Goal: Check status: Check status

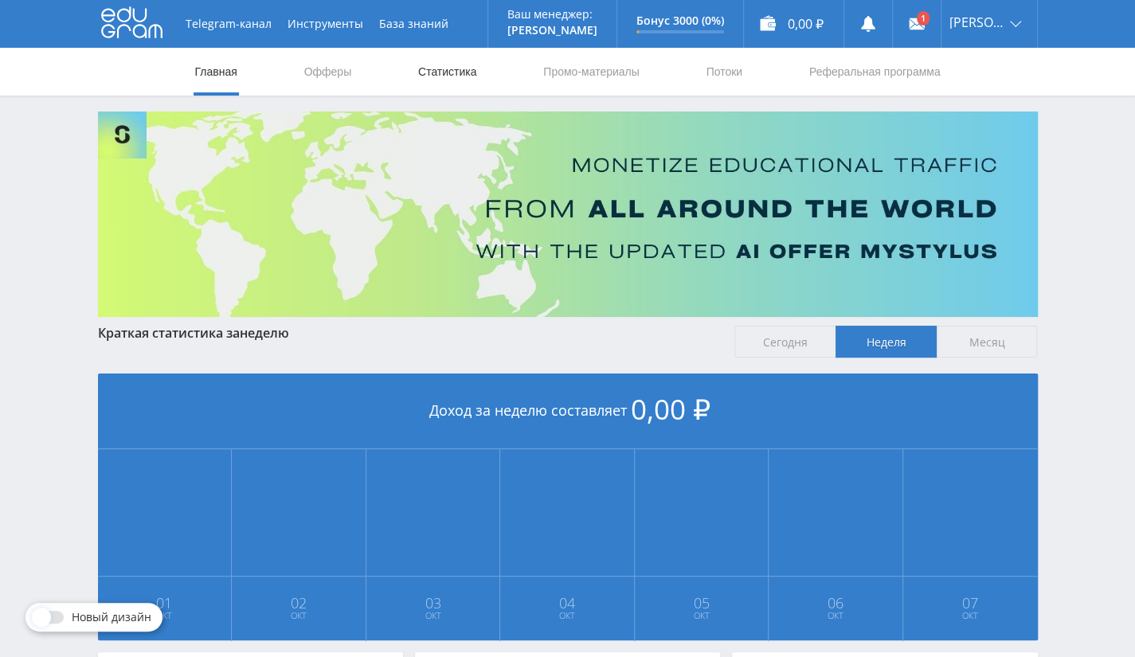
click at [461, 69] on link "Статистика" at bounding box center [448, 72] width 62 height 48
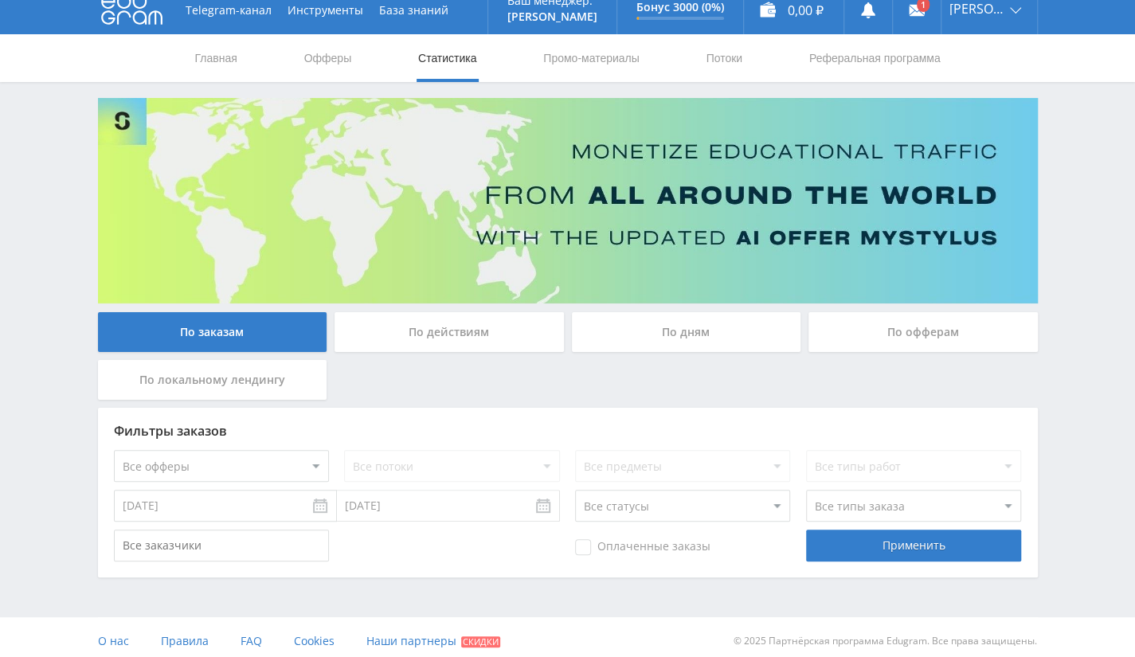
scroll to position [21, 0]
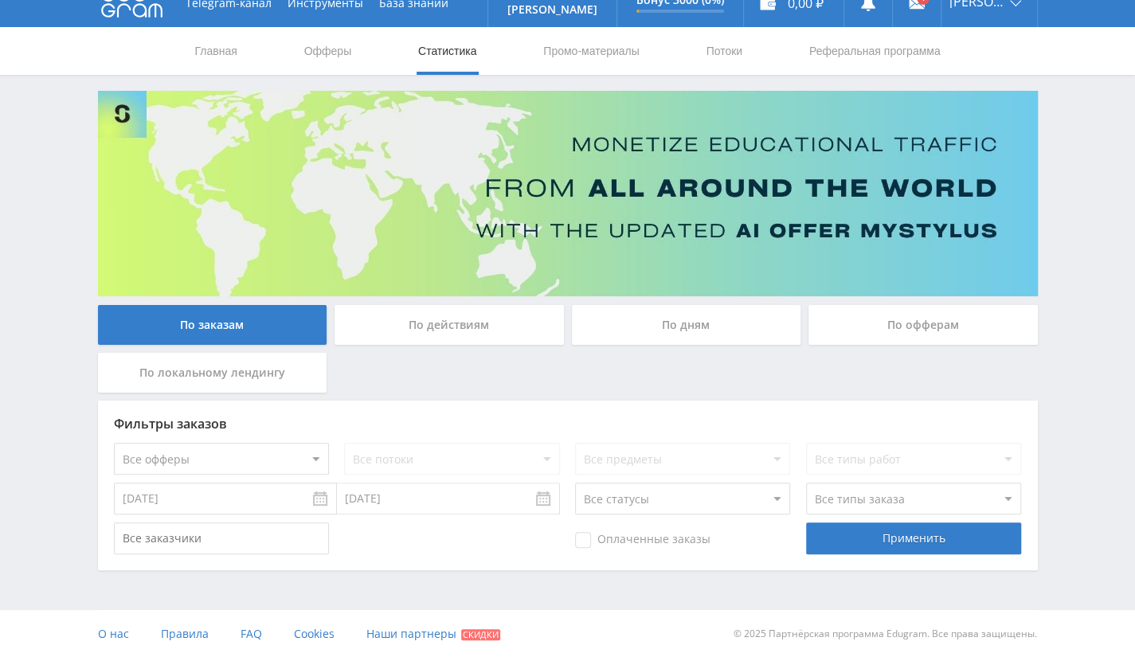
click at [950, 327] on div "По офферам" at bounding box center [923, 325] width 229 height 40
click at [0, 0] on input "По офферам" at bounding box center [0, 0] width 0 height 0
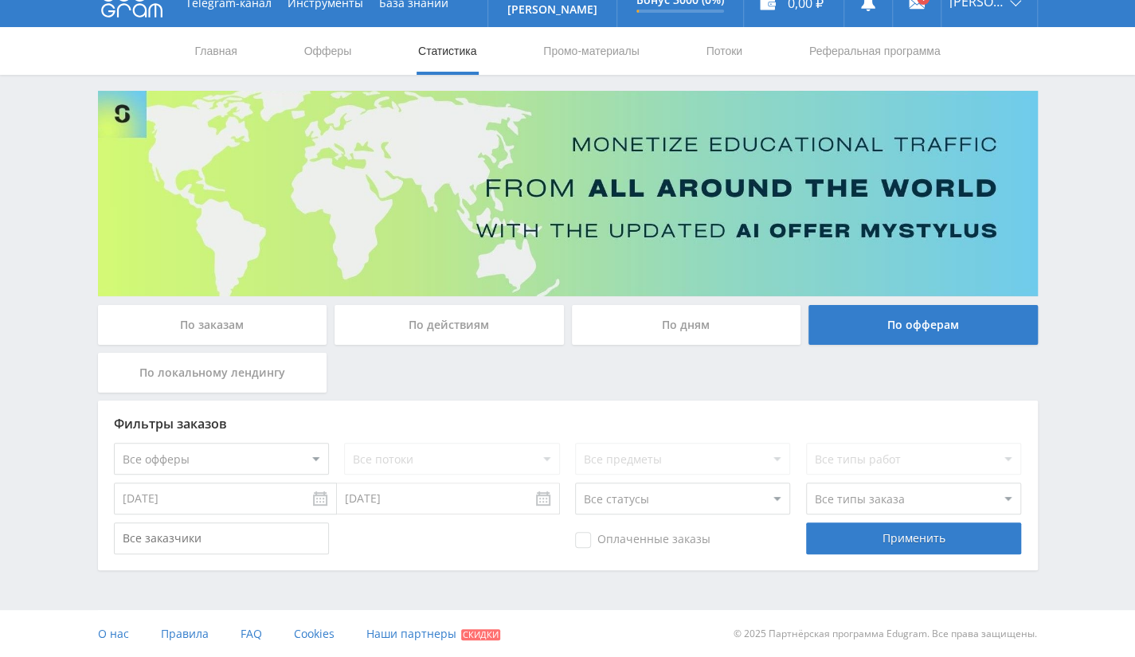
scroll to position [0, 0]
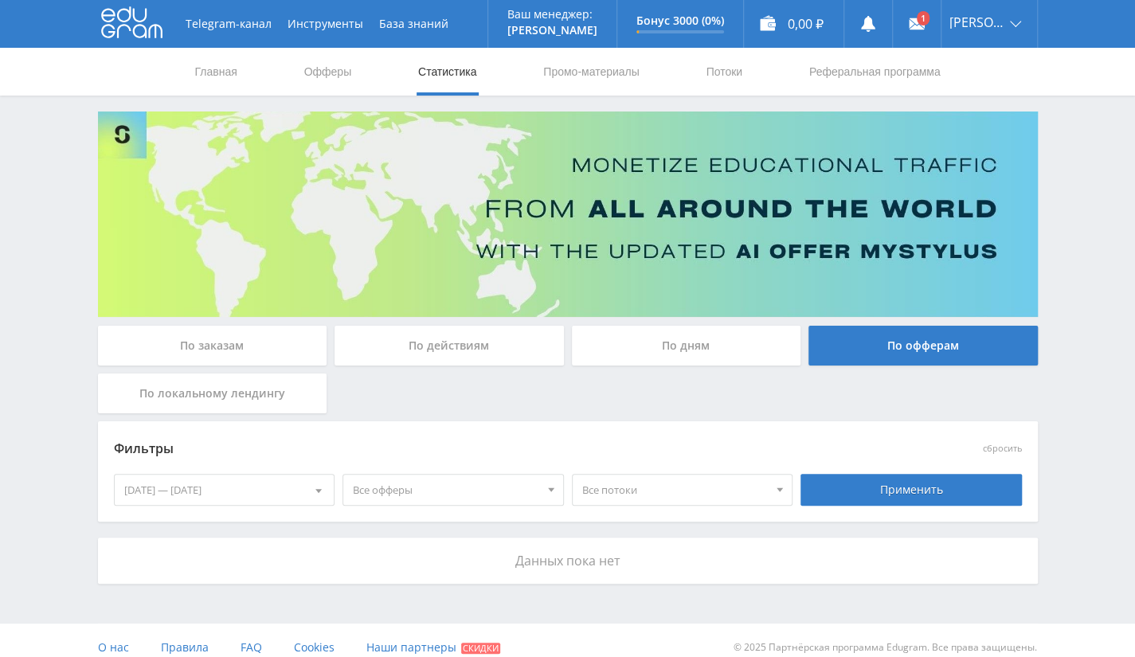
click at [527, 560] on p "Данных пока нет" at bounding box center [568, 561] width 908 height 14
click at [996, 111] on link "Выход" at bounding box center [990, 121] width 96 height 29
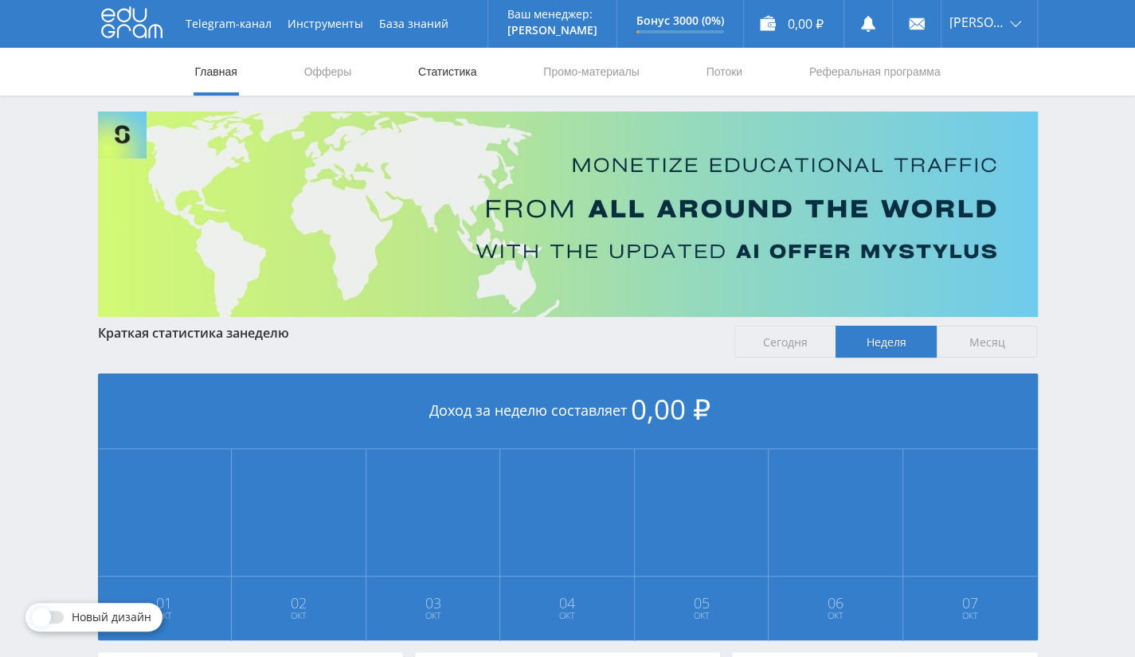
click at [459, 67] on link "Статистика" at bounding box center [448, 72] width 62 height 48
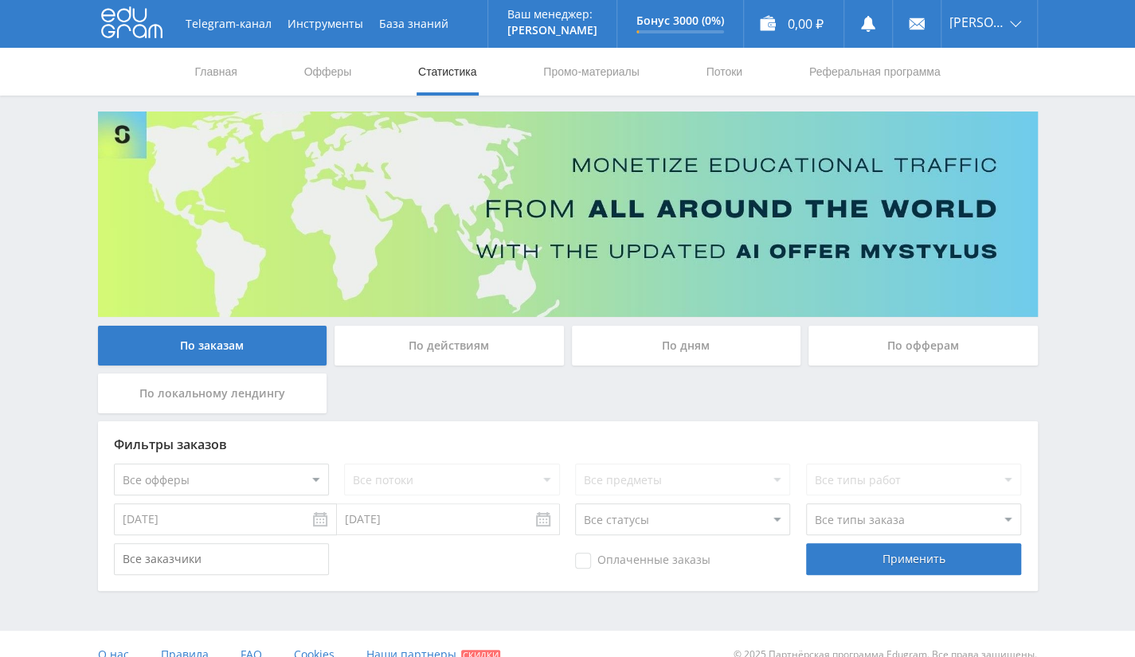
click at [863, 356] on div "По офферам" at bounding box center [923, 346] width 229 height 40
click at [0, 0] on input "По офферам" at bounding box center [0, 0] width 0 height 0
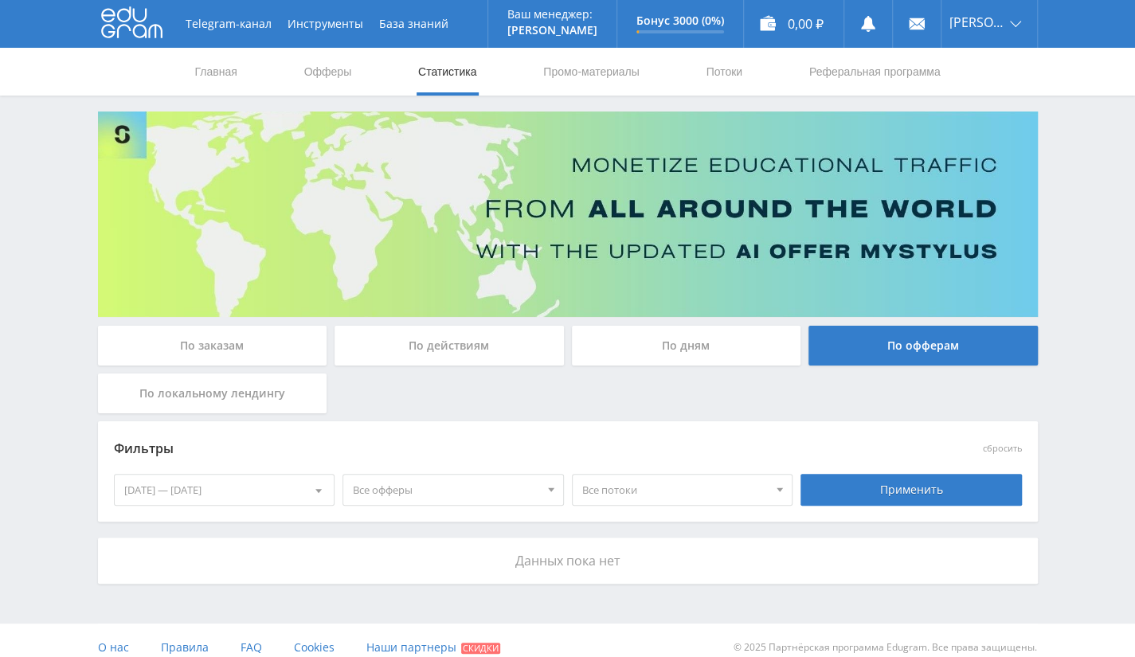
click at [300, 490] on div "[DATE] — [DATE]" at bounding box center [225, 490] width 220 height 30
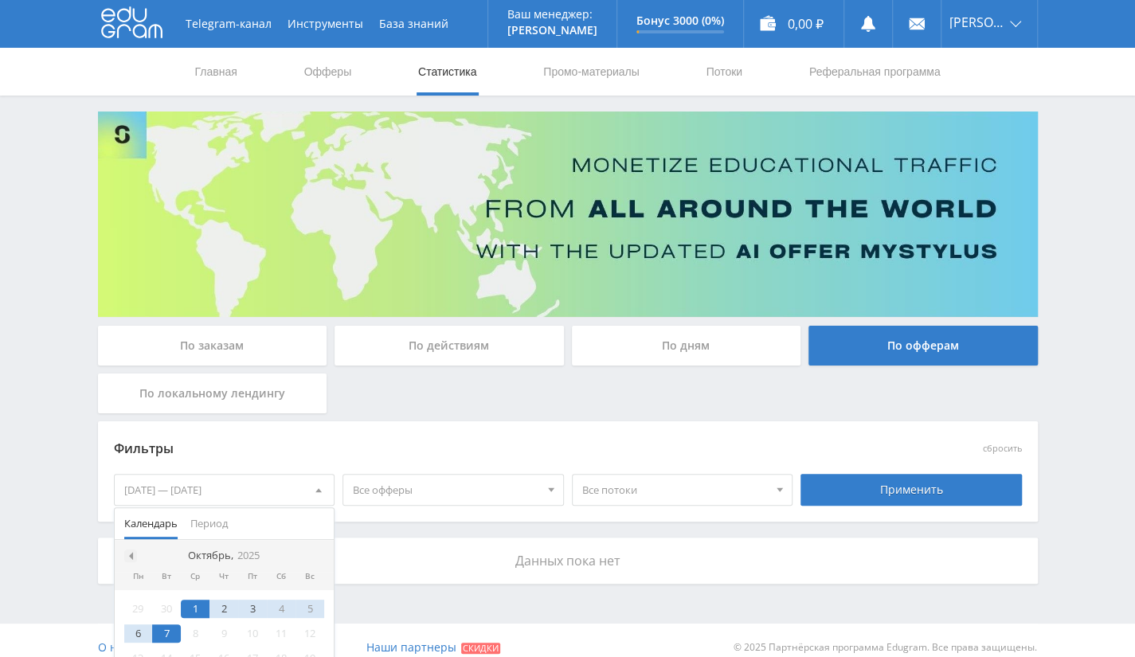
click at [127, 554] on span at bounding box center [129, 556] width 8 height 8
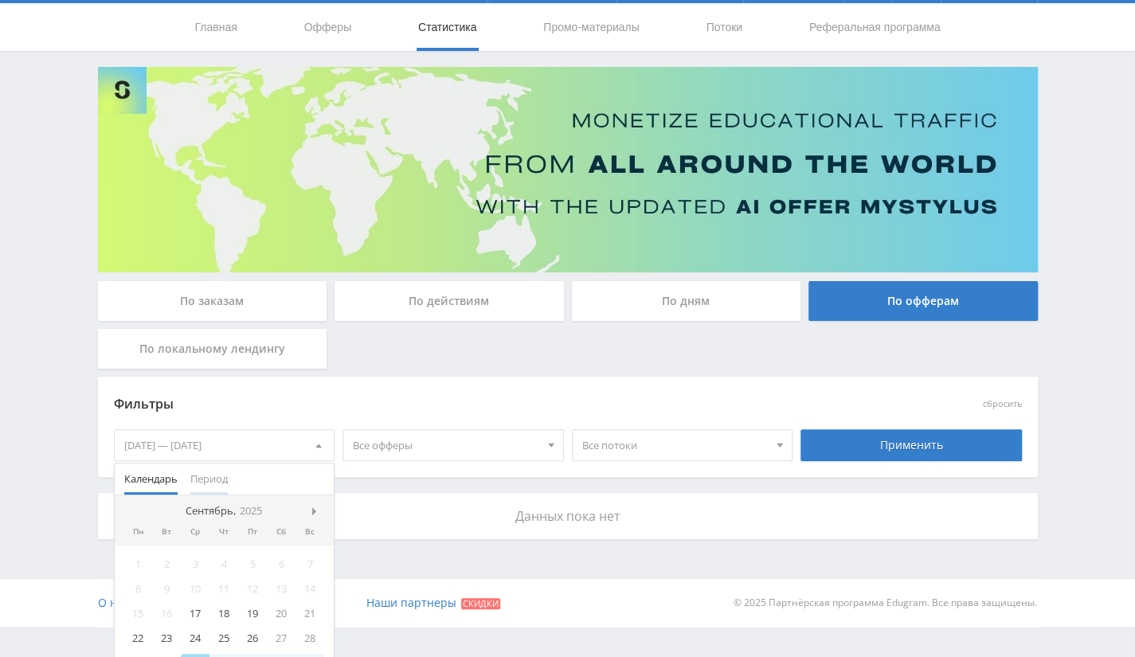
scroll to position [69, 0]
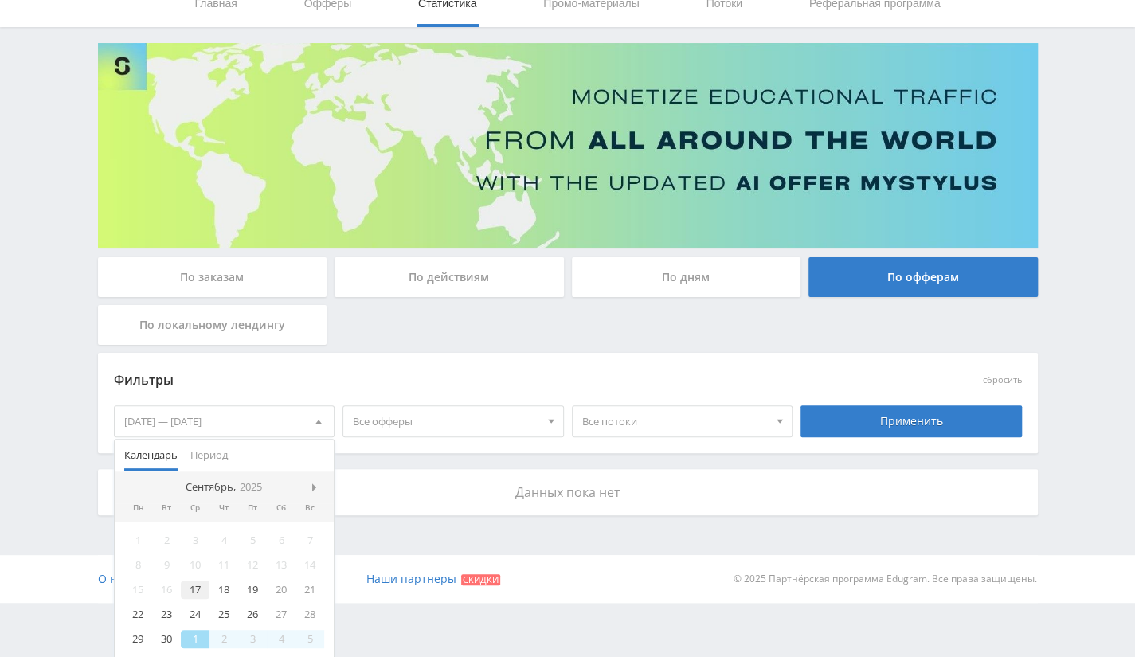
click at [198, 597] on div "17" at bounding box center [195, 590] width 29 height 18
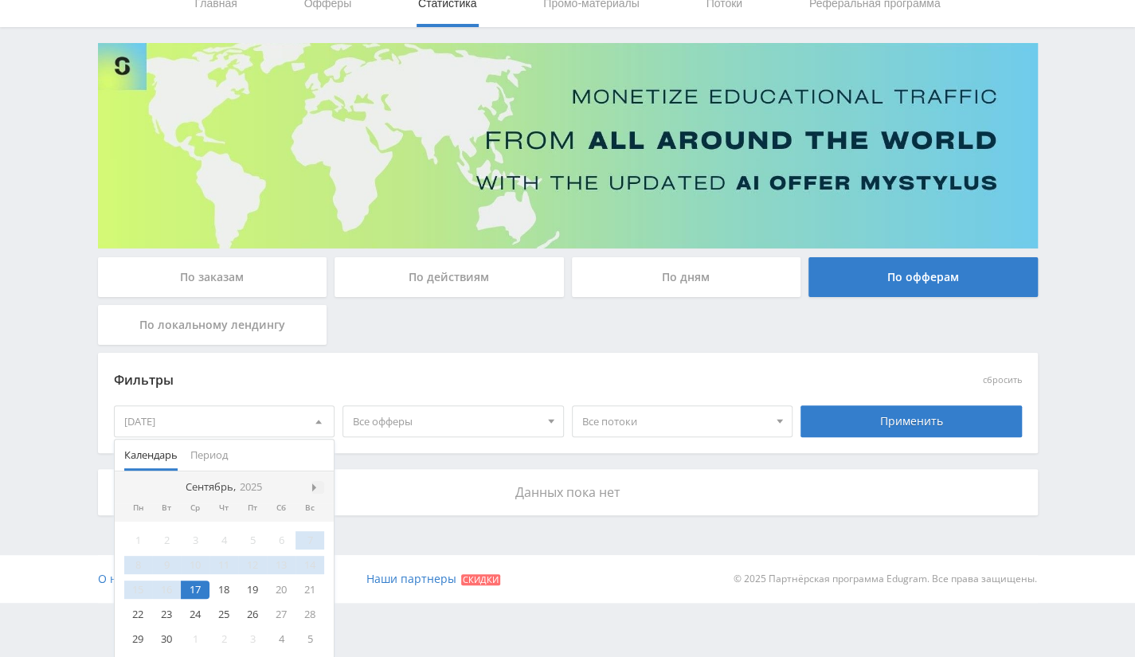
click at [315, 492] on div at bounding box center [318, 487] width 13 height 13
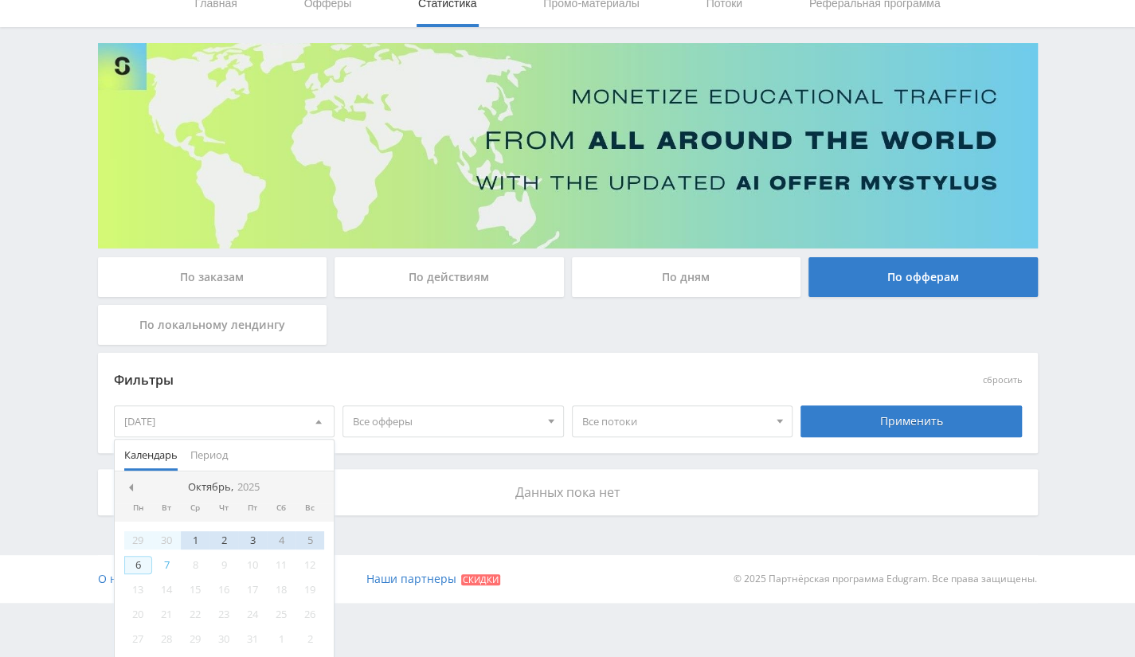
click at [143, 566] on div "6" at bounding box center [138, 565] width 29 height 18
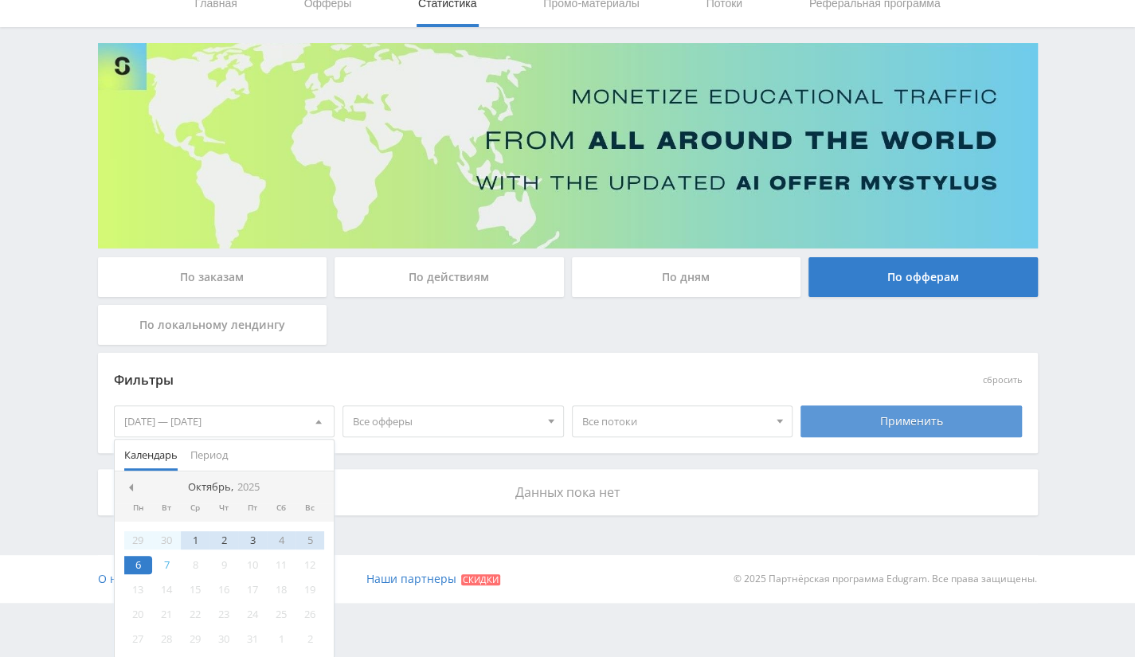
click at [845, 413] on div "Применить" at bounding box center [911, 422] width 221 height 32
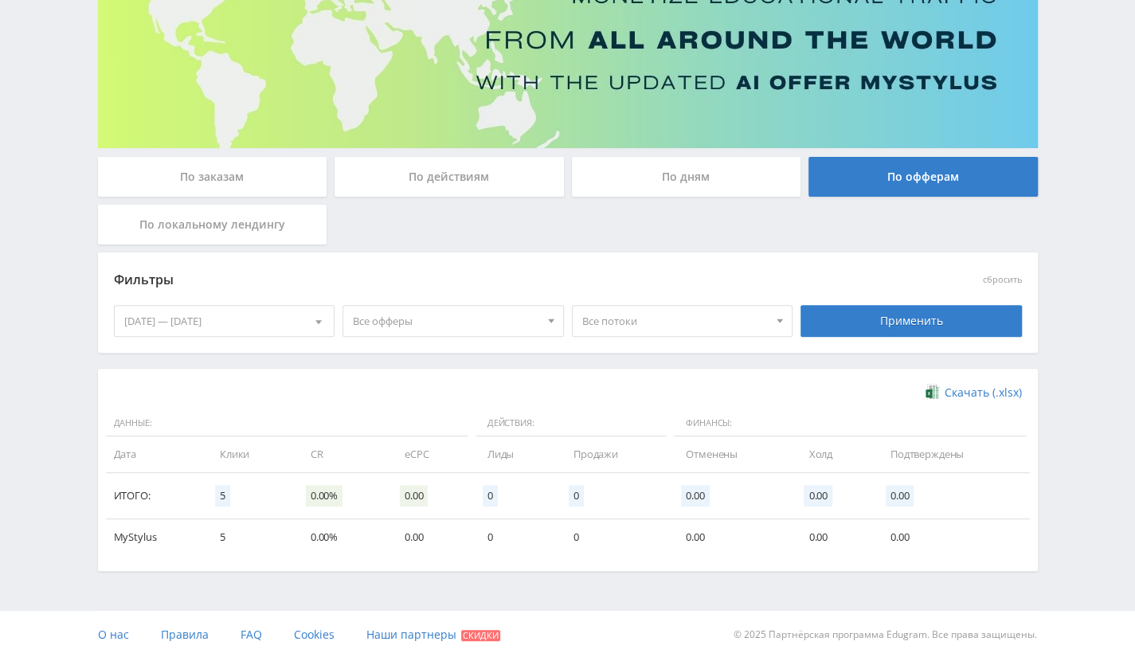
scroll to position [0, 0]
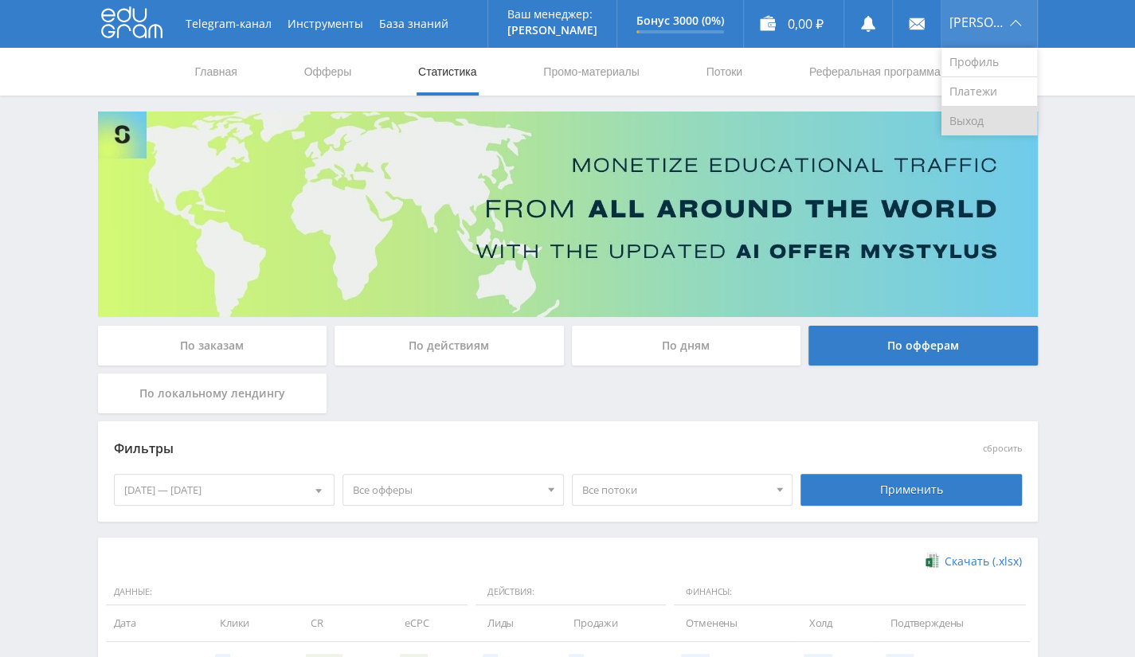
click at [975, 119] on link "Выход" at bounding box center [990, 121] width 96 height 29
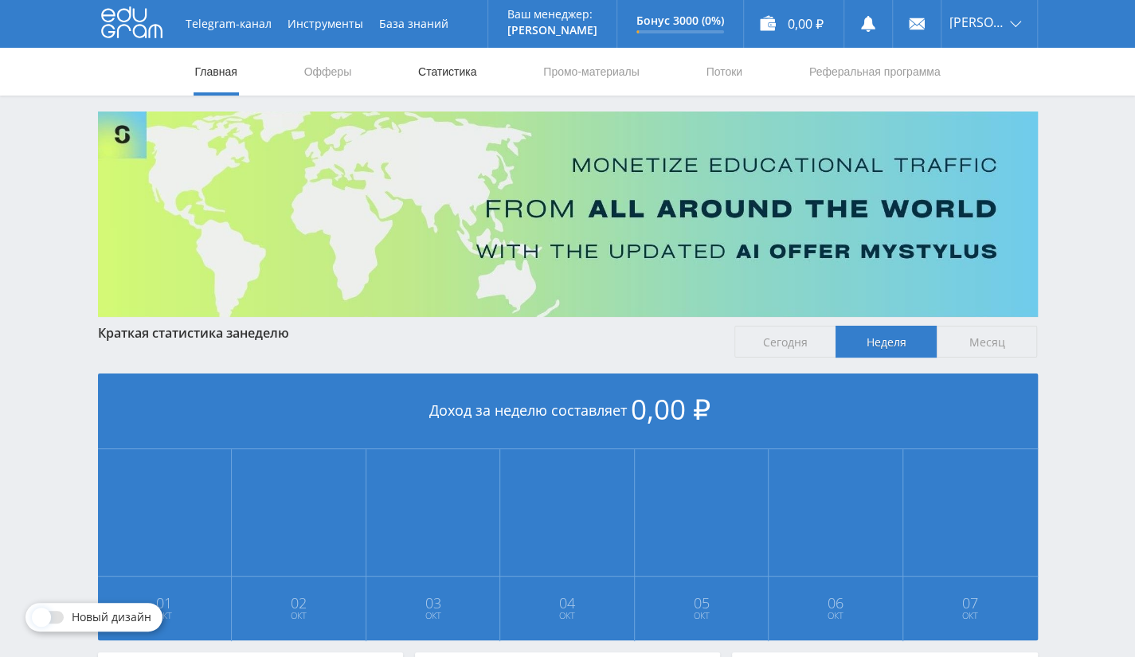
click at [439, 76] on link "Статистика" at bounding box center [448, 72] width 62 height 48
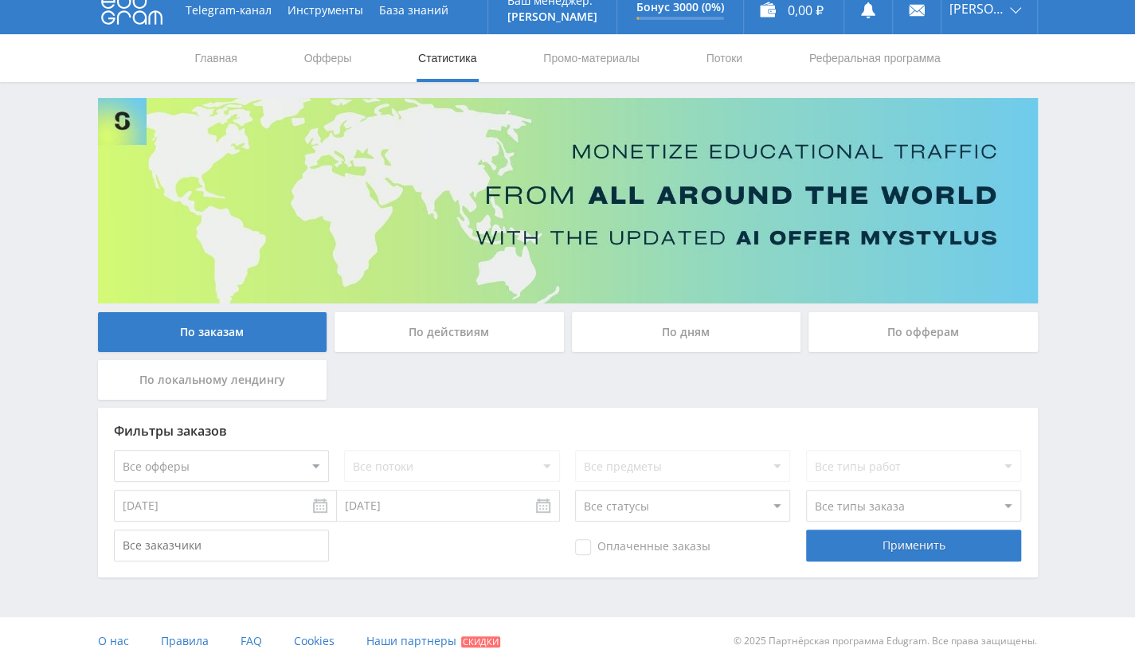
scroll to position [21, 0]
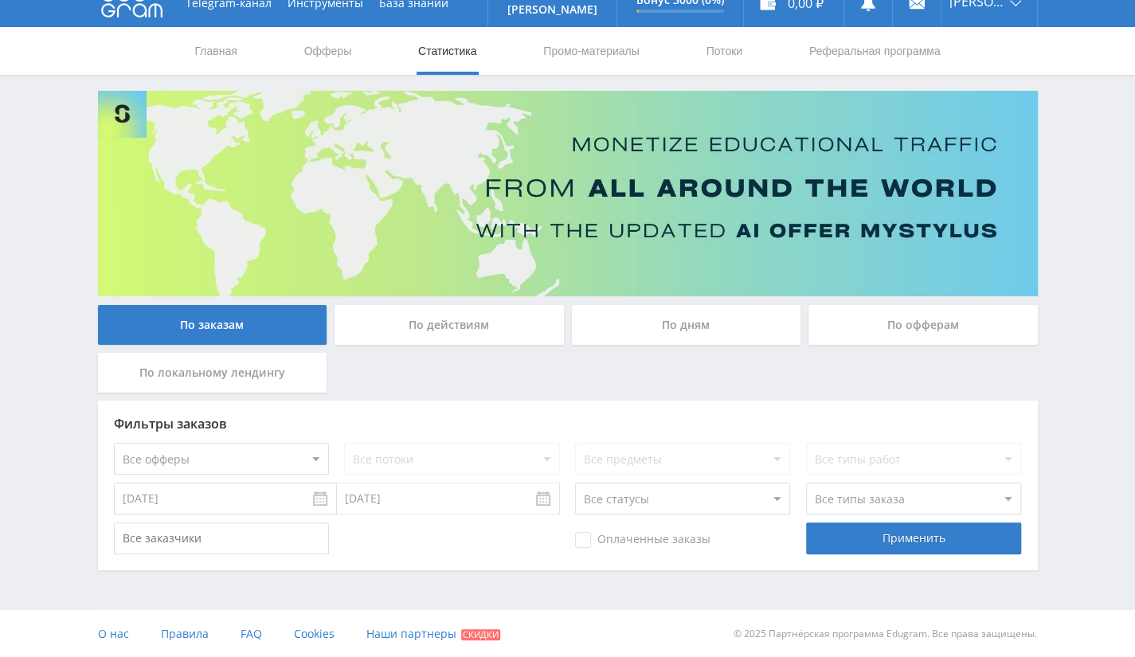
click at [233, 501] on input "30.09.2025" at bounding box center [225, 499] width 223 height 32
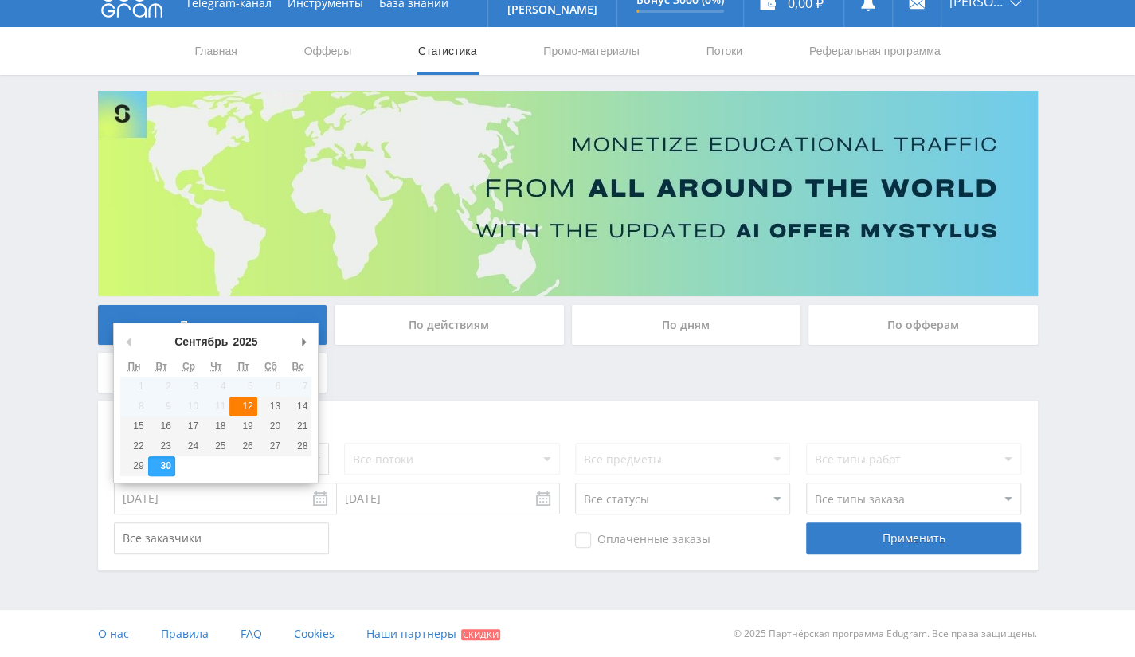
type input "12.09.2025"
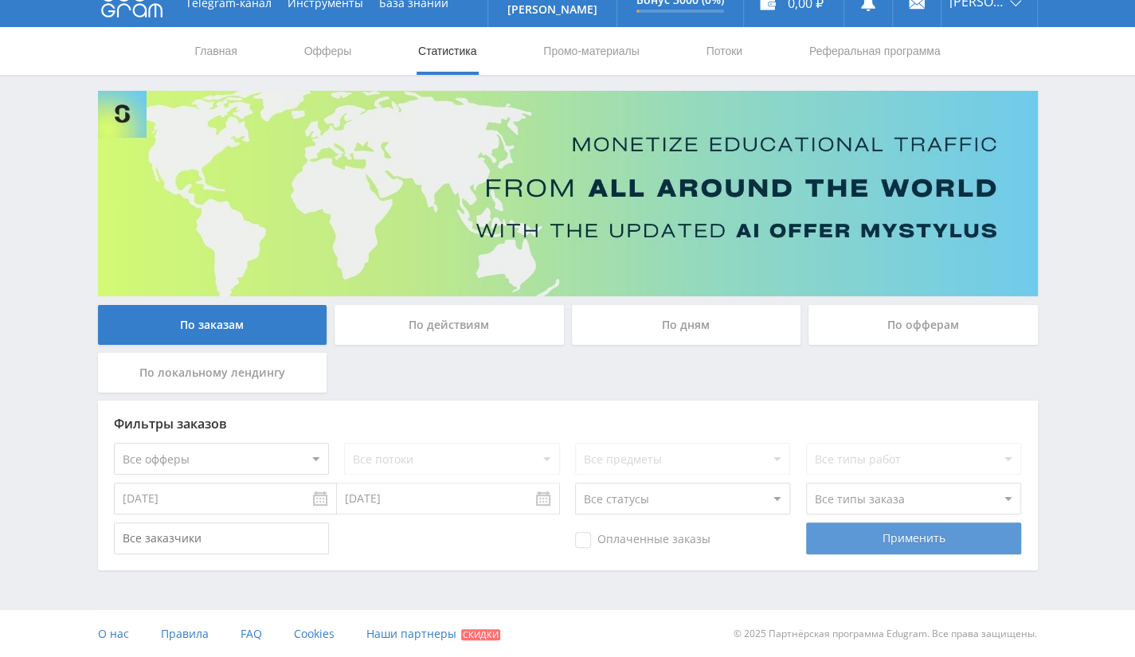
click at [893, 543] on div "Применить" at bounding box center [913, 539] width 215 height 32
click at [935, 312] on div "По офферам" at bounding box center [923, 325] width 229 height 40
click at [0, 0] on input "По офферам" at bounding box center [0, 0] width 0 height 0
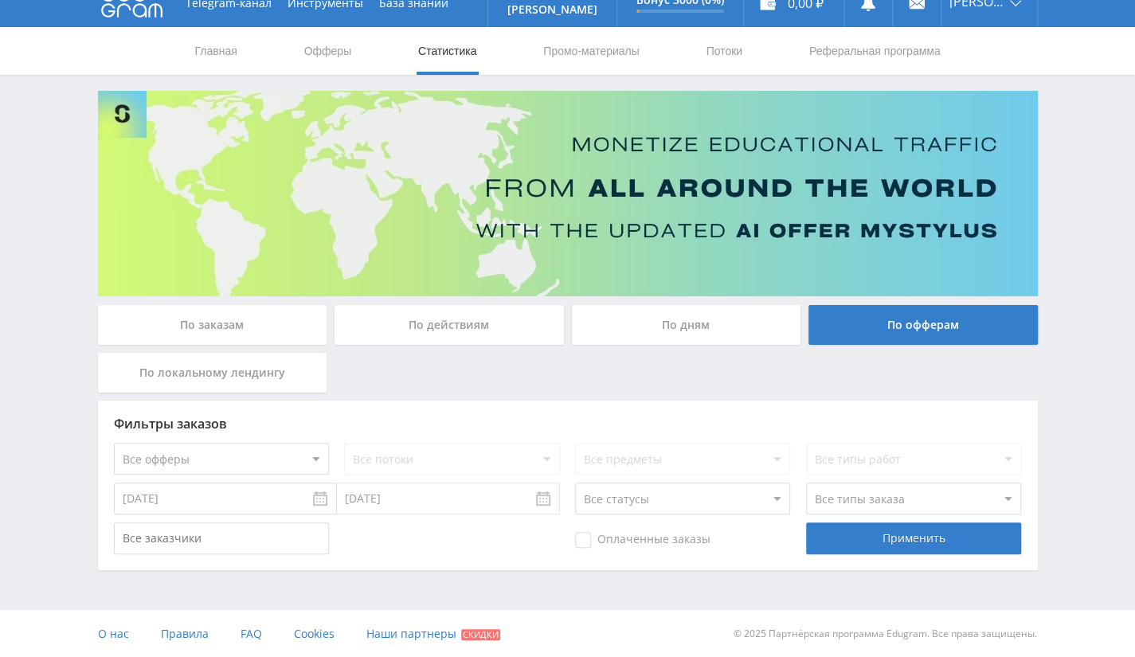
scroll to position [0, 0]
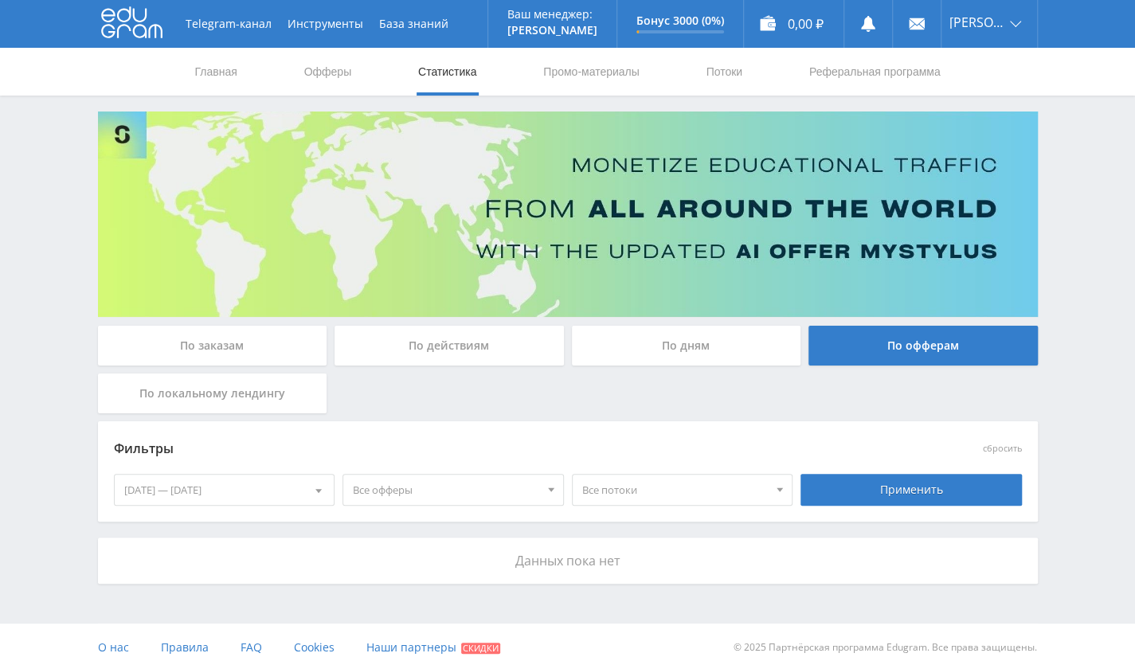
click at [296, 484] on div "01.10.2025 — 07.10.2025" at bounding box center [225, 490] width 220 height 30
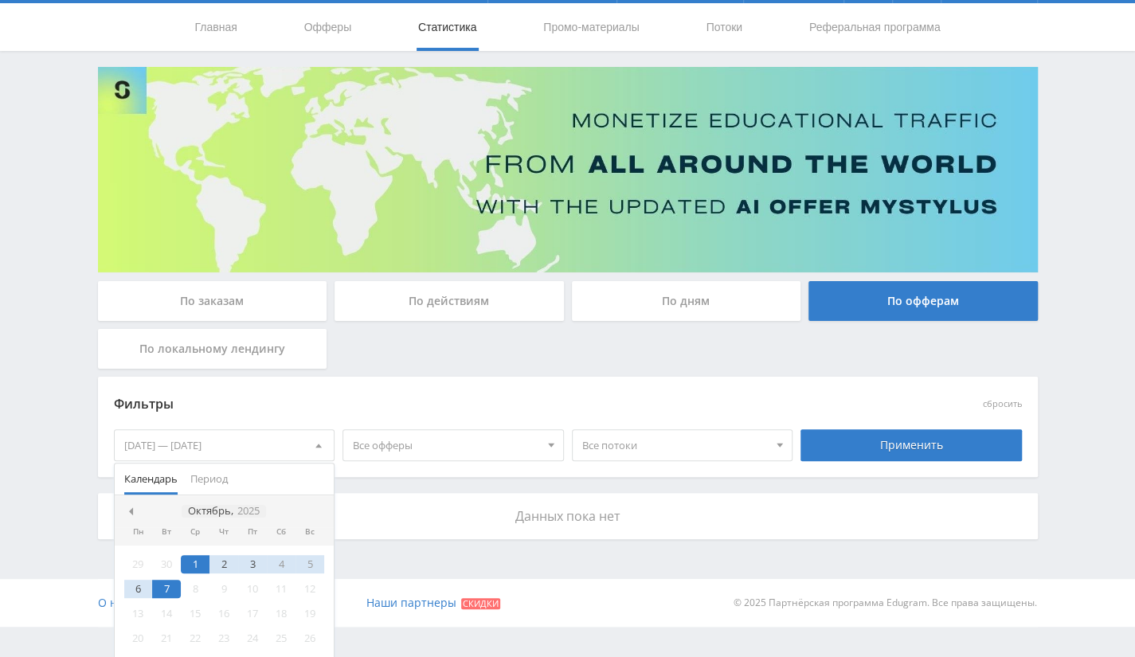
scroll to position [69, 0]
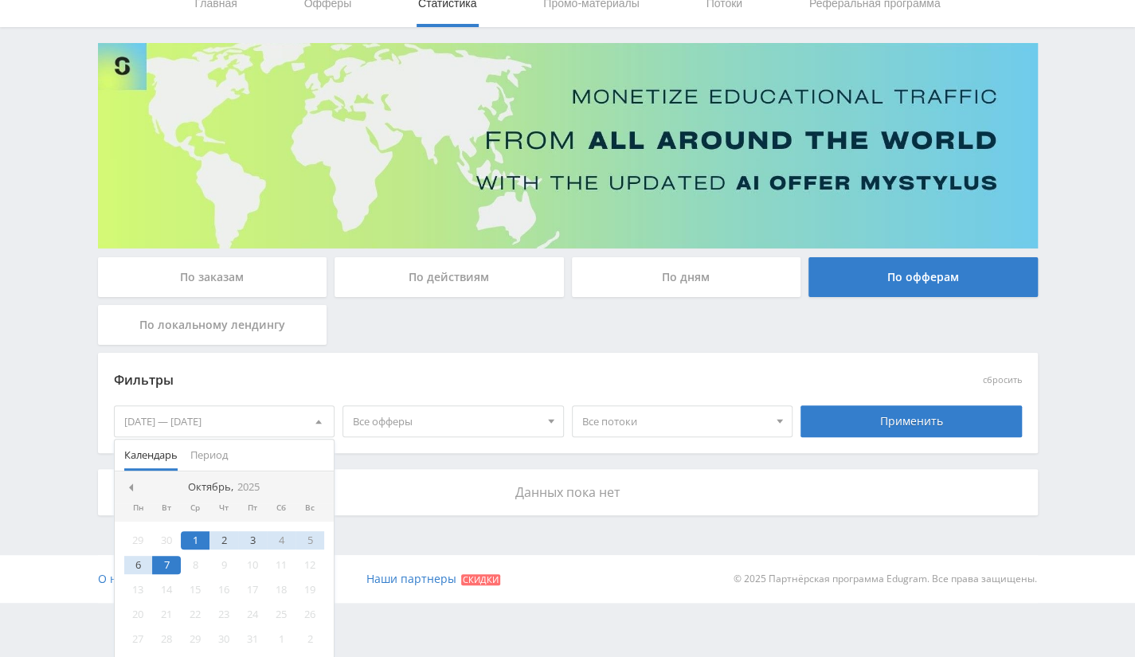
click at [131, 485] on span at bounding box center [129, 488] width 8 height 8
click at [258, 561] on div "12" at bounding box center [252, 565] width 29 height 18
click at [315, 484] on span at bounding box center [316, 488] width 8 height 8
click at [137, 565] on div "6" at bounding box center [138, 565] width 29 height 18
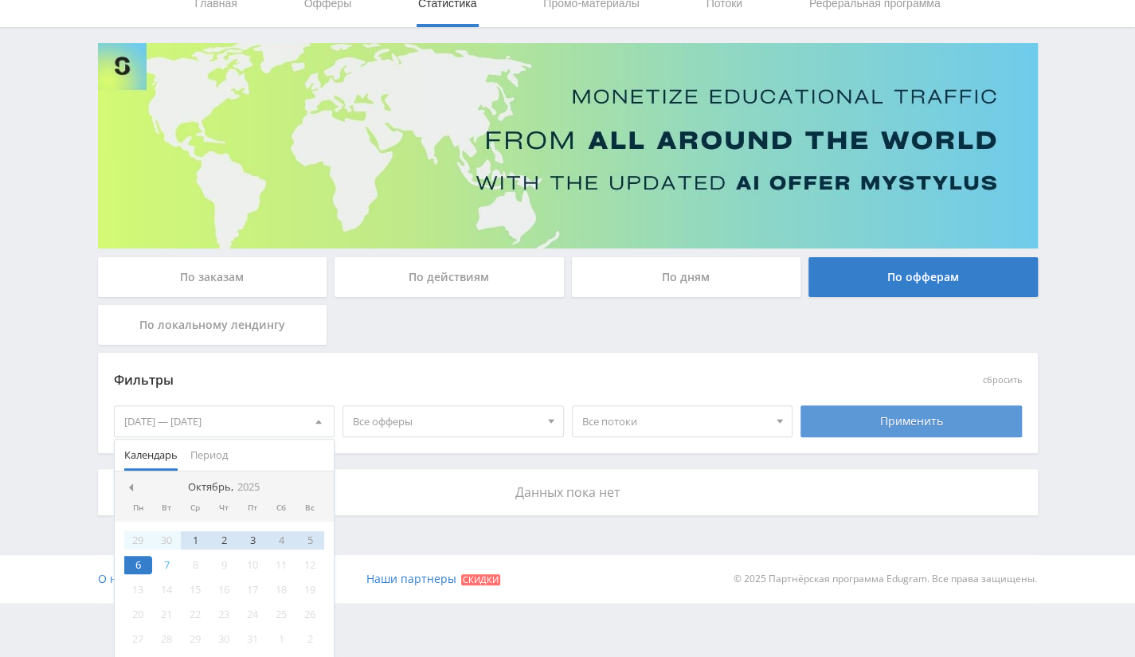
click at [866, 423] on div "Применить" at bounding box center [911, 422] width 221 height 32
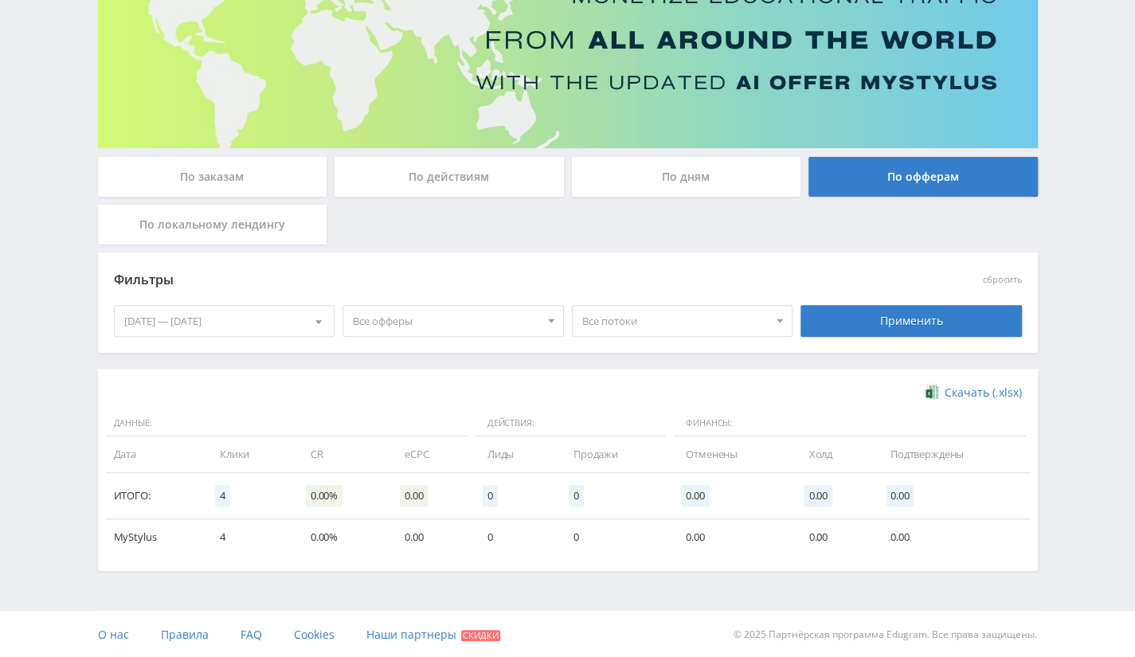
scroll to position [0, 0]
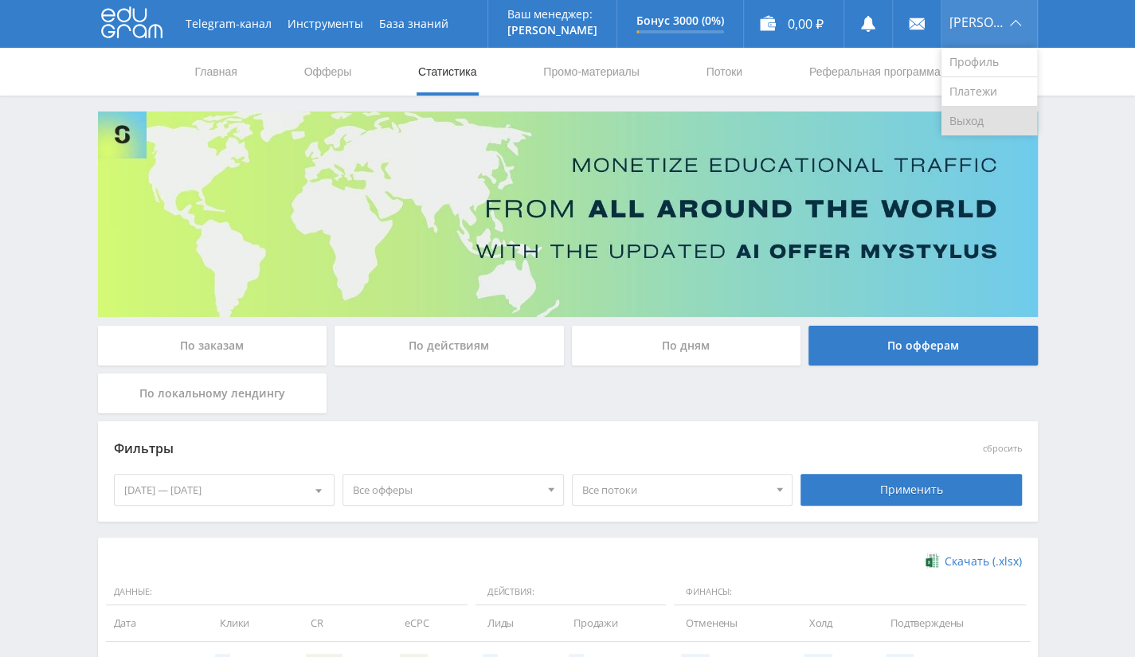
click at [972, 122] on link "Выход" at bounding box center [990, 121] width 96 height 29
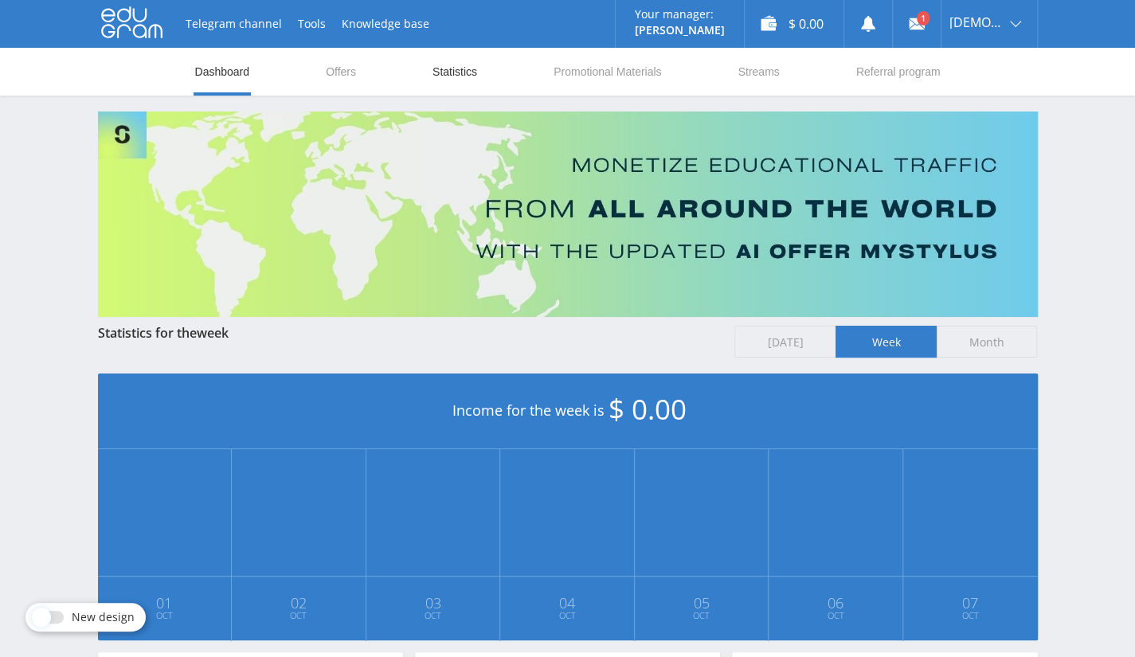
click at [456, 73] on link "Statistics" at bounding box center [455, 72] width 48 height 48
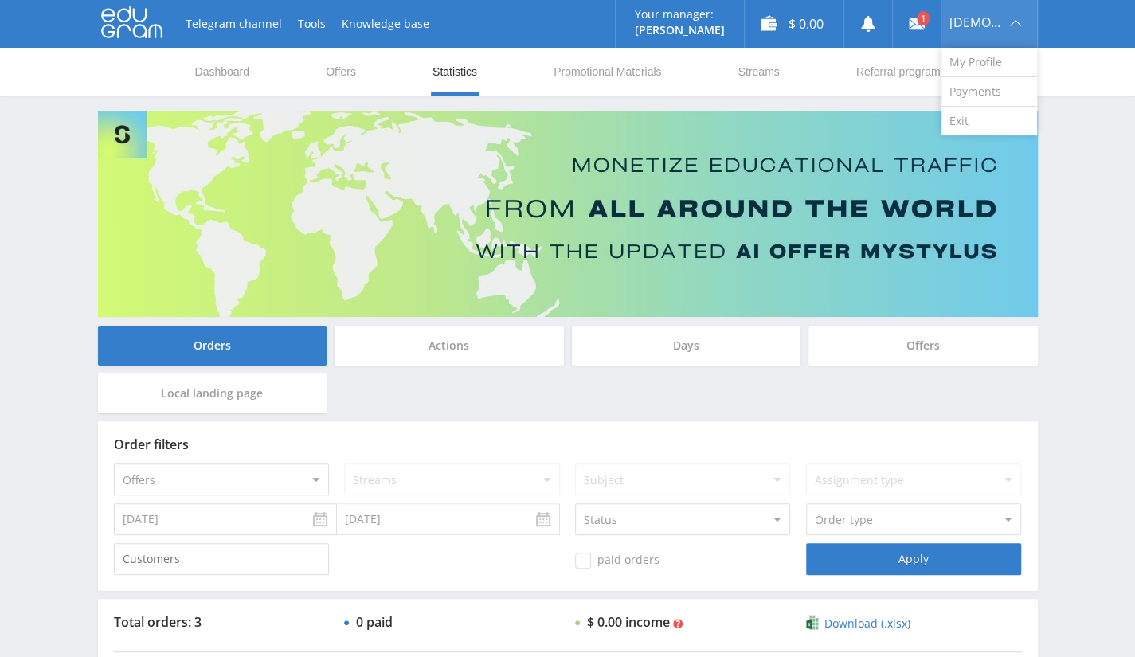
click at [980, 30] on div "muhammad" at bounding box center [990, 24] width 96 height 48
click at [977, 125] on link "Exit" at bounding box center [990, 121] width 96 height 29
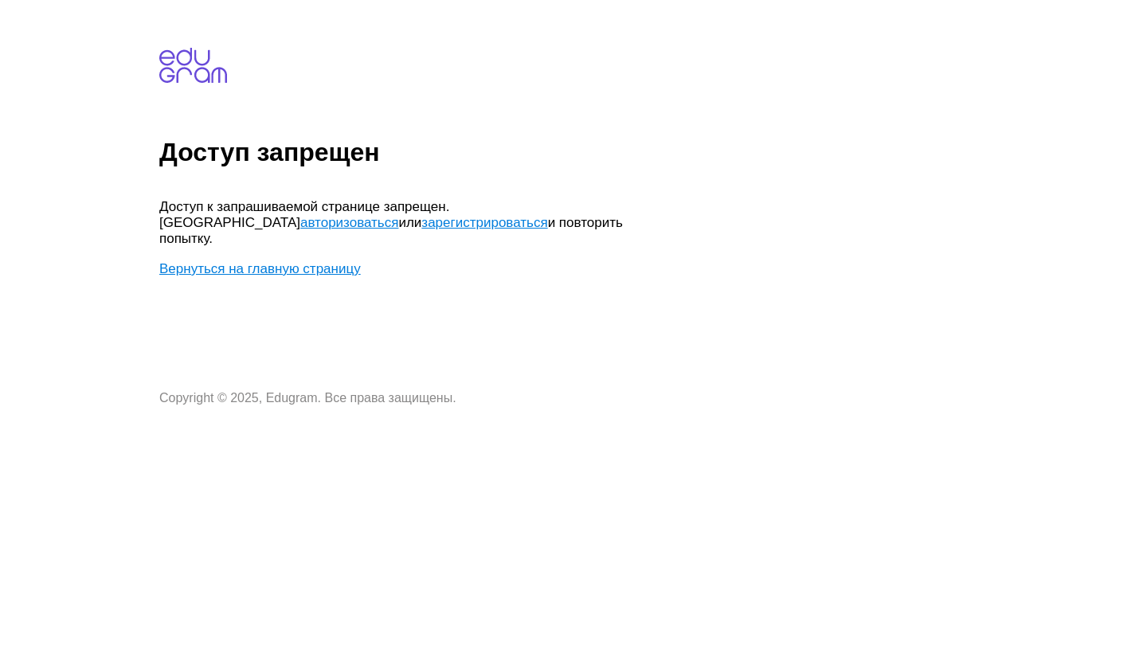
click at [291, 261] on link "Вернуться на главную страницу" at bounding box center [260, 268] width 202 height 15
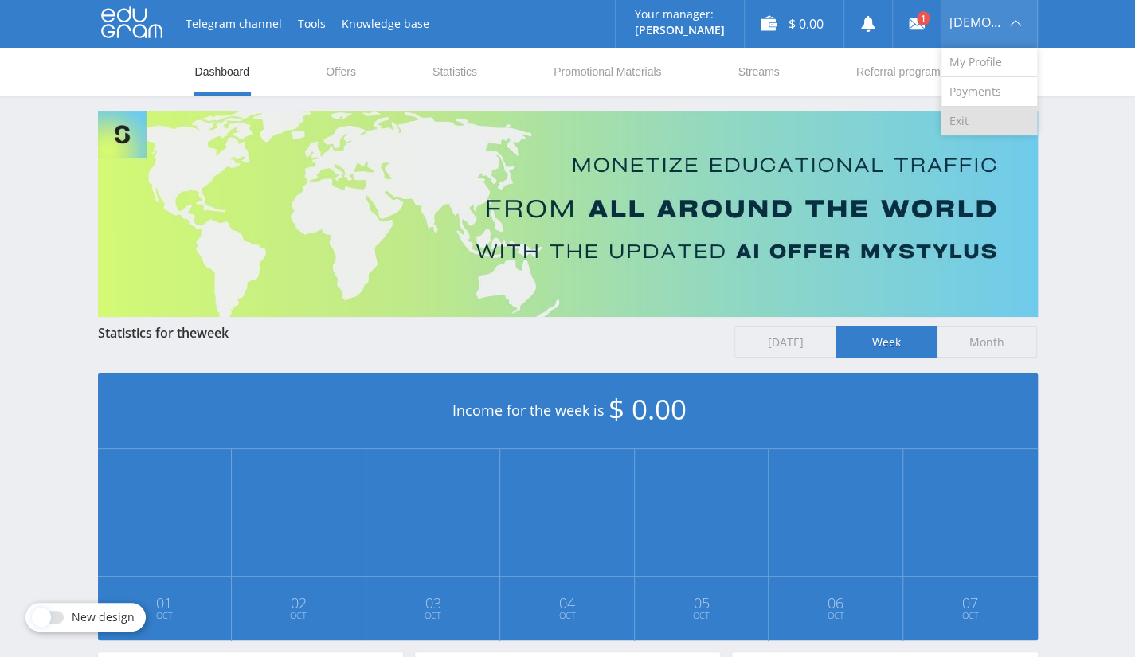
click at [984, 123] on link "Exit" at bounding box center [990, 121] width 96 height 29
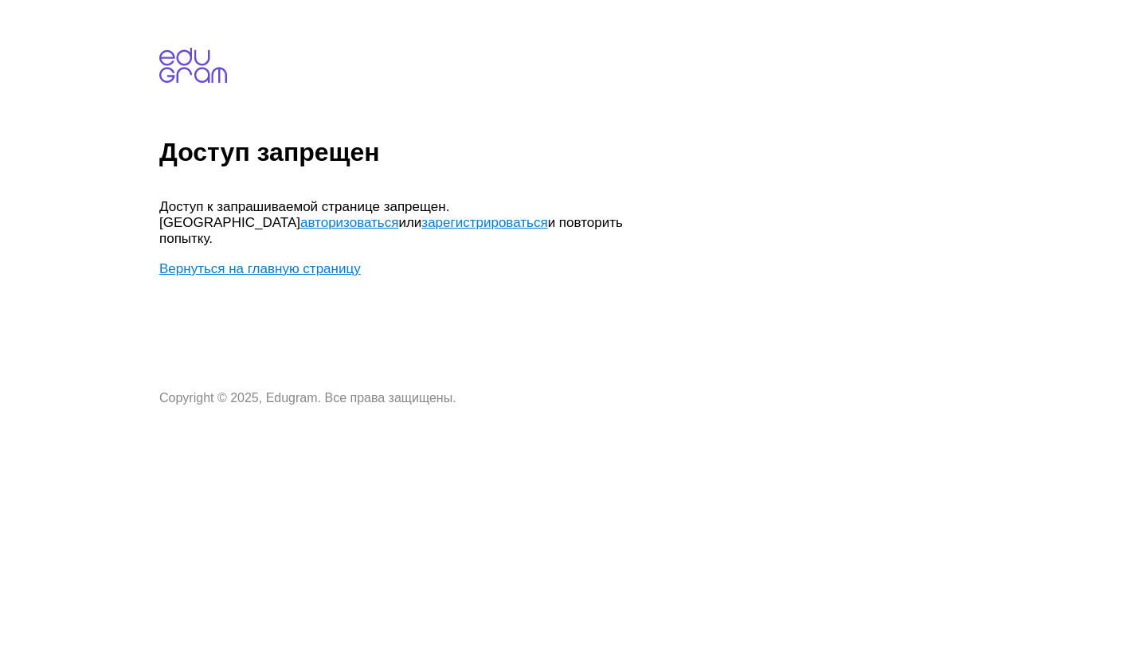
click at [274, 261] on link "Вернуться на главную страницу" at bounding box center [260, 268] width 202 height 15
drag, startPoint x: 335, startPoint y: 268, endPoint x: 340, endPoint y: 249, distance: 19.9
click at [332, 268] on body "Доступ запрещен Доступ к запрашиваемой странице запрещен. Попробуйте авторизова…" at bounding box center [650, 205] width 982 height 399
click at [340, 261] on link "Вернуться на главную страницу" at bounding box center [260, 268] width 202 height 15
click at [237, 261] on link "Вернуться на главную страницу" at bounding box center [260, 268] width 202 height 15
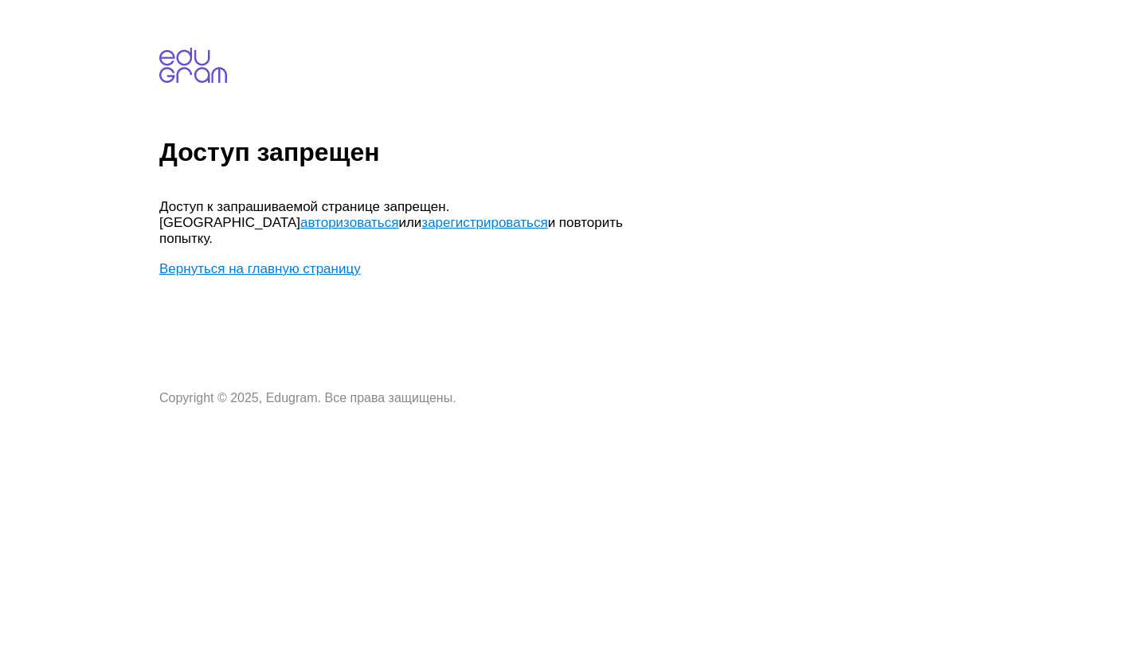
click at [398, 215] on link "авторизоваться" at bounding box center [349, 222] width 98 height 15
